Goal: Register for event/course

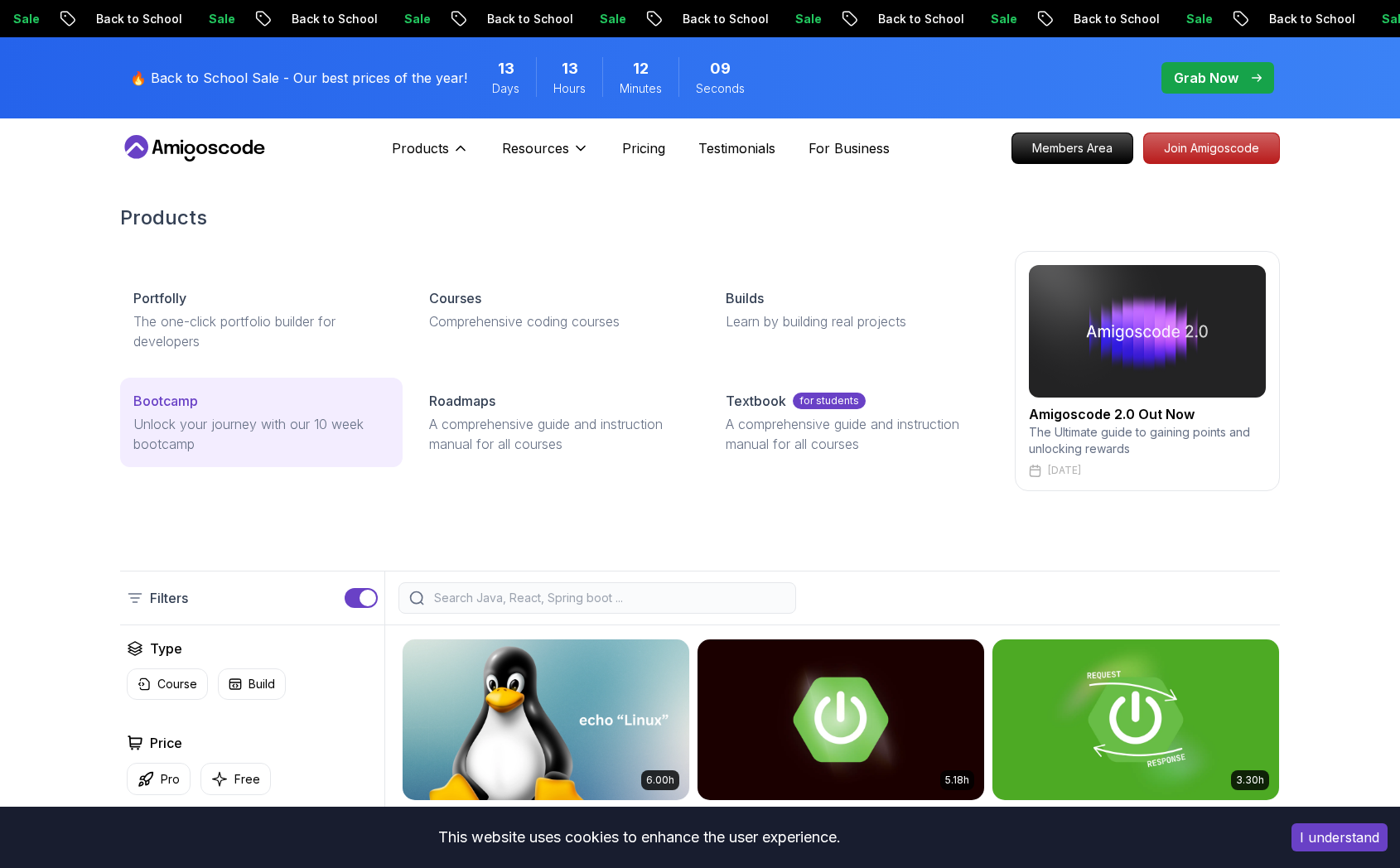
click at [187, 406] on p "Bootcamp" at bounding box center [165, 400] width 65 height 19
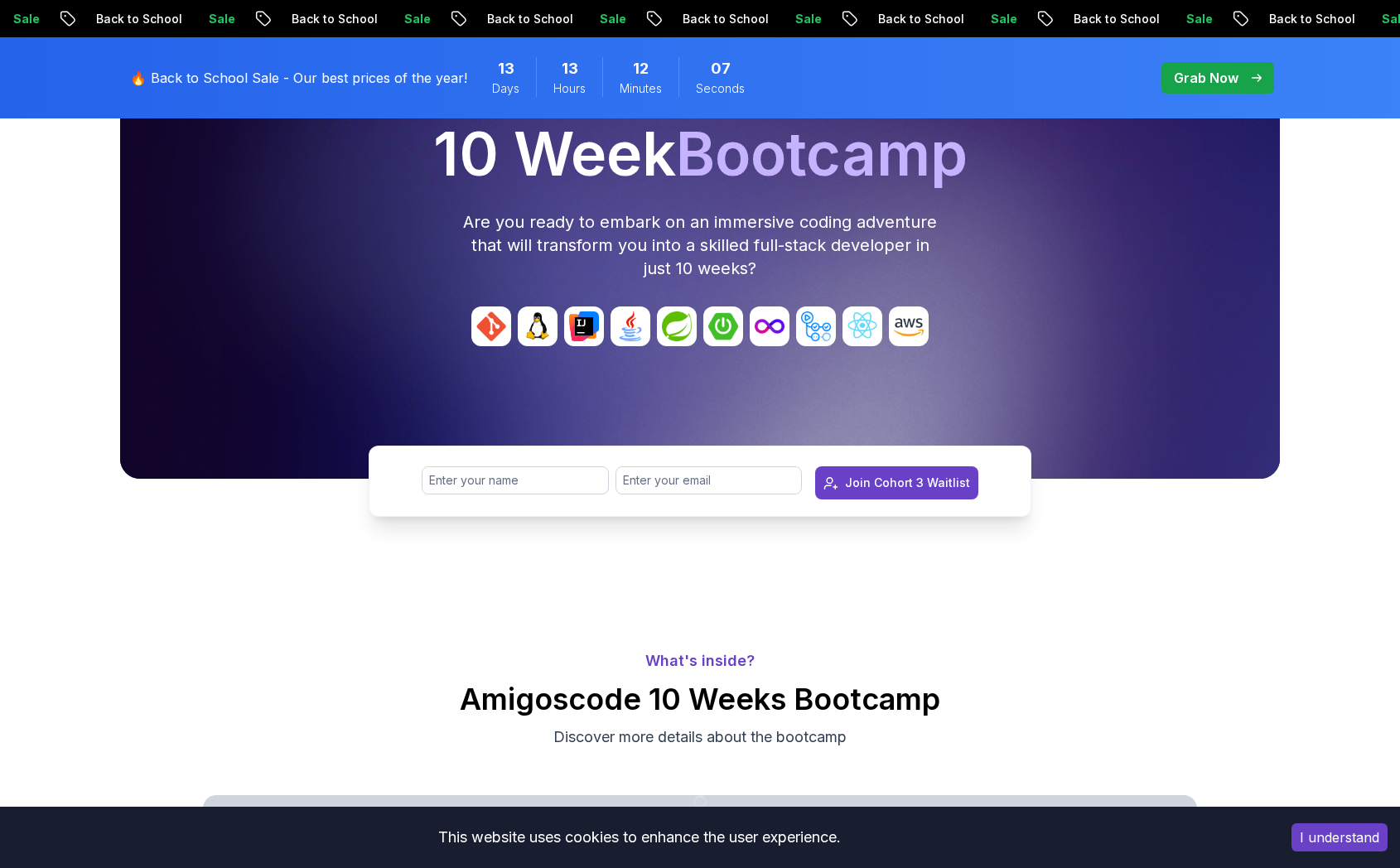
scroll to position [241, 0]
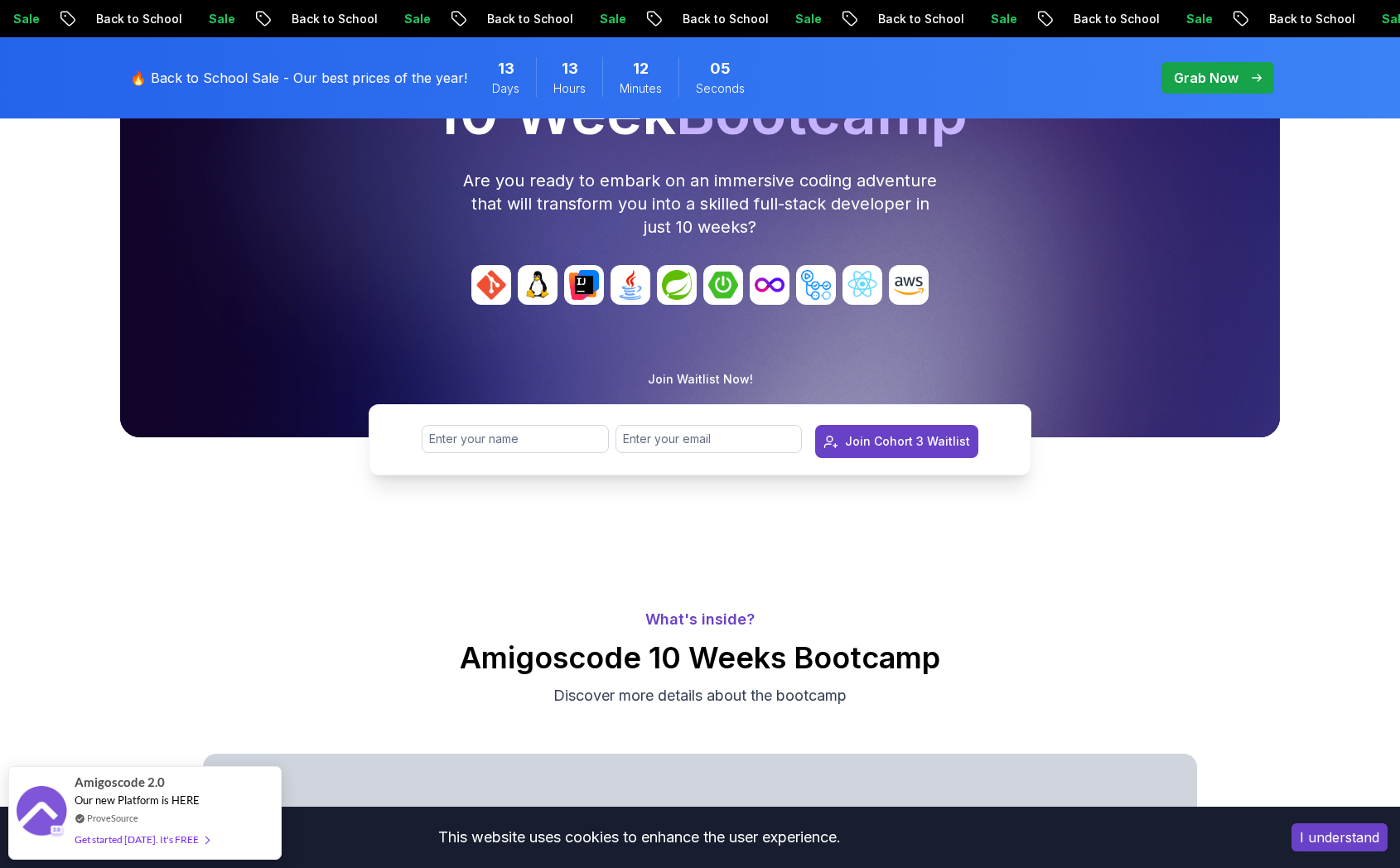
click at [817, 286] on img at bounding box center [815, 285] width 40 height 40
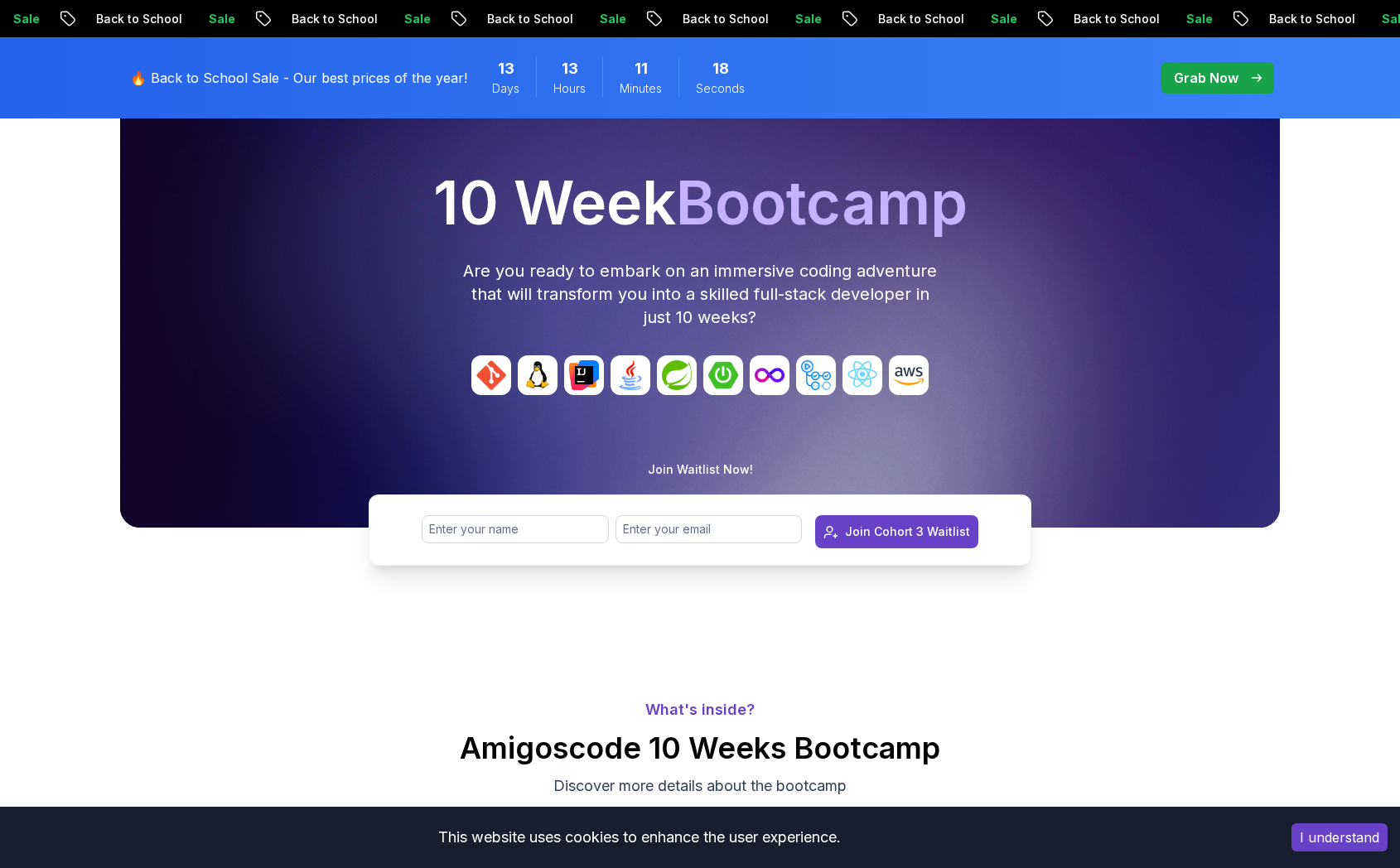
scroll to position [147, 0]
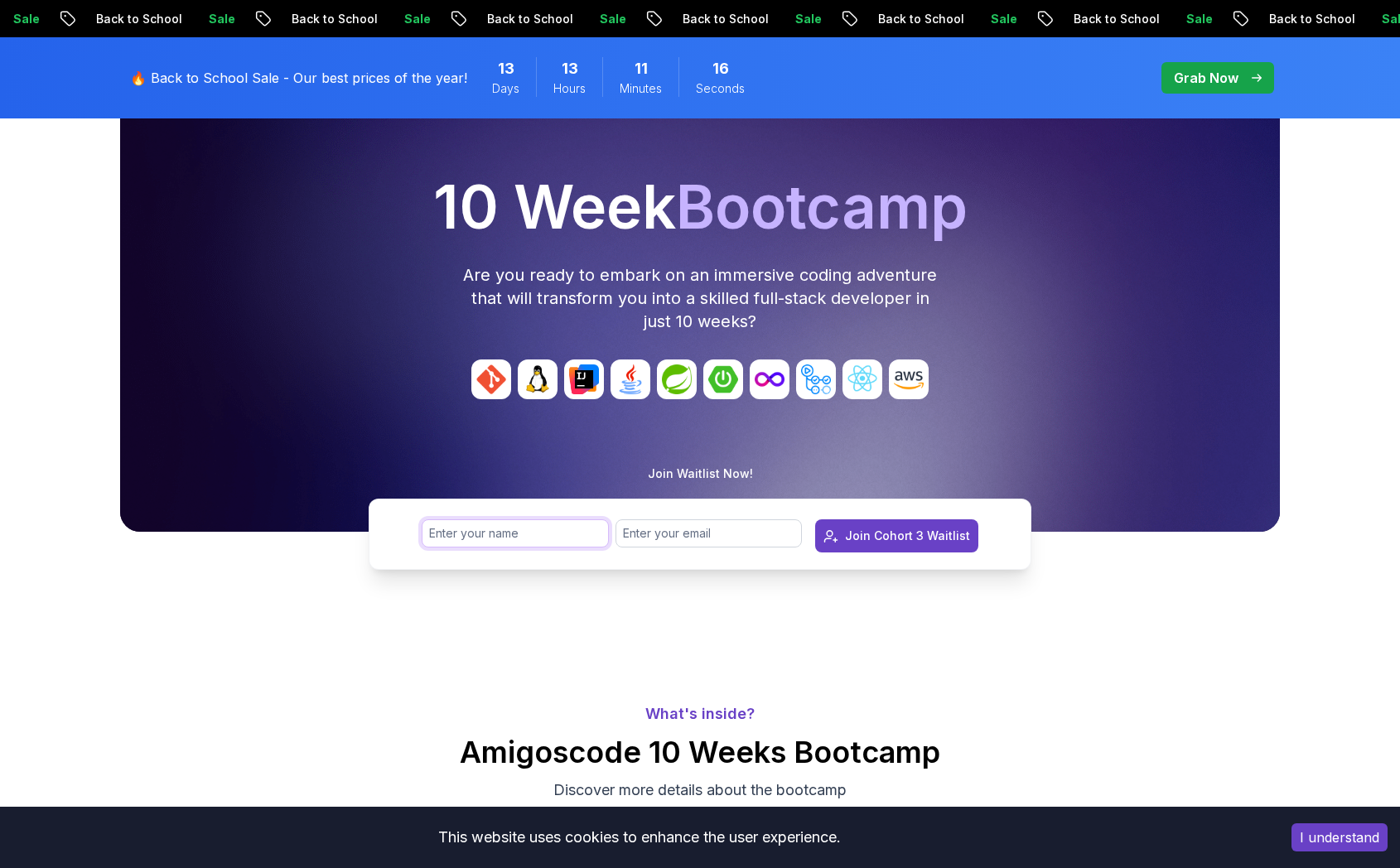
click at [497, 537] on input "text" at bounding box center [516, 533] width 187 height 28
type input "[PERSON_NAME]"
type input "[EMAIL_ADDRESS][DOMAIN_NAME]"
click at [947, 528] on div "Join Cohort 3 Waitlist" at bounding box center [907, 536] width 125 height 17
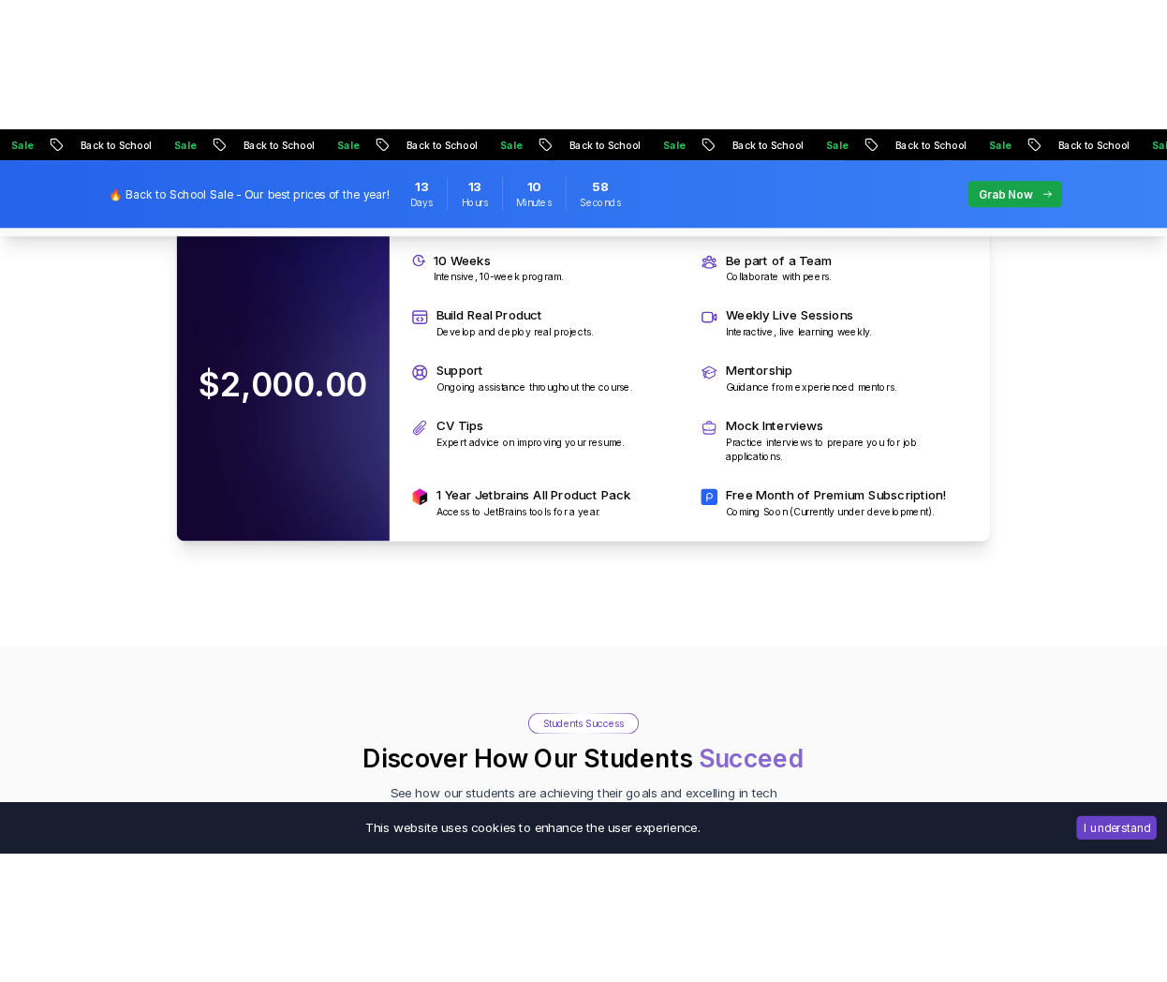
scroll to position [4080, 0]
